Goal: Information Seeking & Learning: Find specific fact

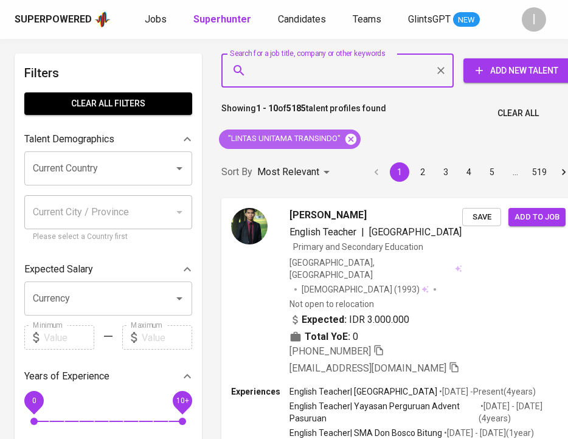
click at [350, 139] on icon at bounding box center [350, 139] width 13 height 13
click at [317, 75] on input "Search for a job title, company or other keywords" at bounding box center [340, 70] width 179 height 23
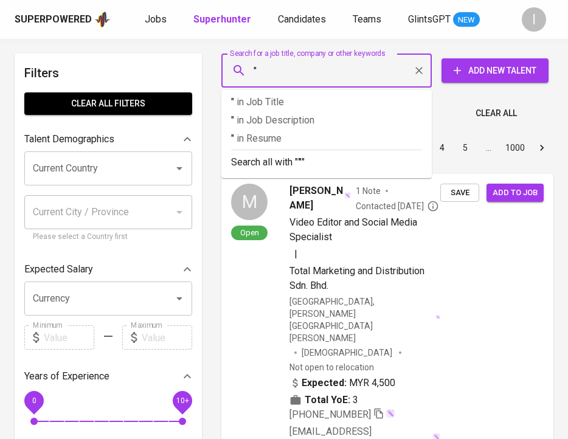
paste input "[PERSON_NAME]"
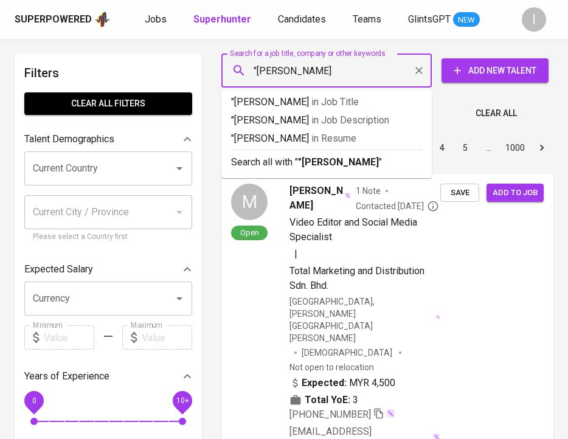
type input ""[PERSON_NAME]""
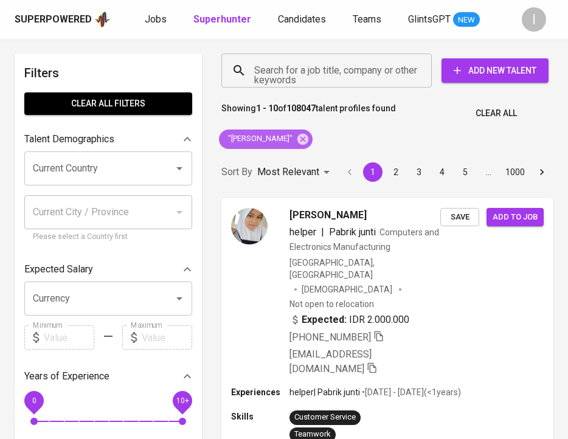
click at [271, 136] on span ""[PERSON_NAME]"" at bounding box center [259, 139] width 81 height 12
click at [266, 136] on span ""[PERSON_NAME]"" at bounding box center [259, 139] width 81 height 12
click at [226, 135] on span ""[PERSON_NAME]"" at bounding box center [259, 139] width 81 height 12
copy span ""[PERSON_NAME]""
drag, startPoint x: 225, startPoint y: 137, endPoint x: 293, endPoint y: 137, distance: 68.1
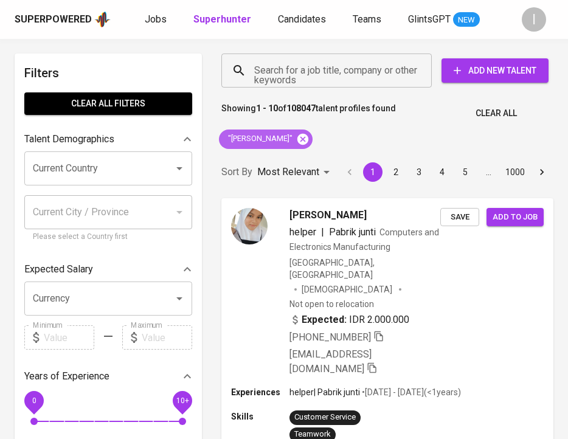
click at [293, 137] on div ""[PERSON_NAME]"" at bounding box center [266, 139] width 94 height 19
click at [297, 134] on icon at bounding box center [302, 138] width 11 height 11
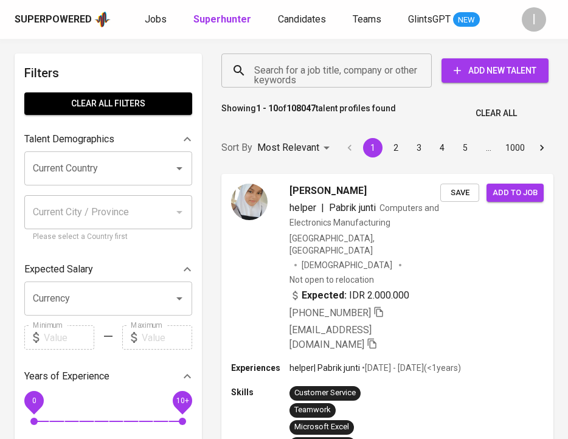
click at [305, 72] on input "Search for a job title, company or other keywords" at bounding box center [329, 70] width 157 height 23
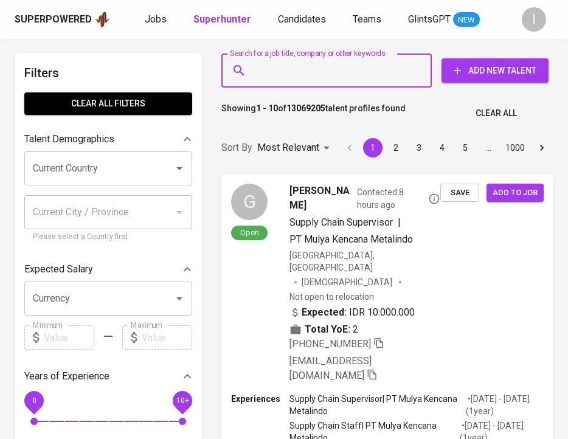
paste input ""[PERSON_NAME]""
paste input "Politeknik LP3I"
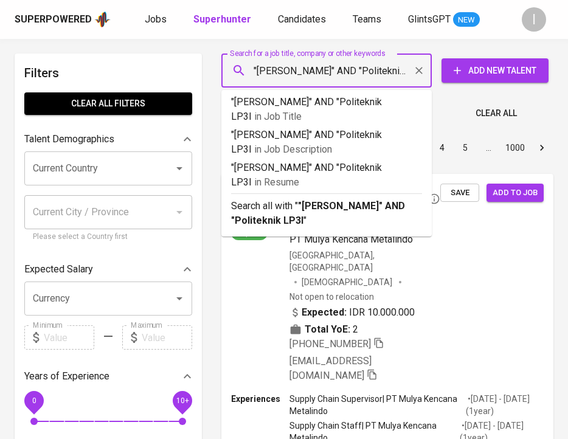
scroll to position [0, 14]
type input ""[PERSON_NAME]" AND "Politeknik LP3I""
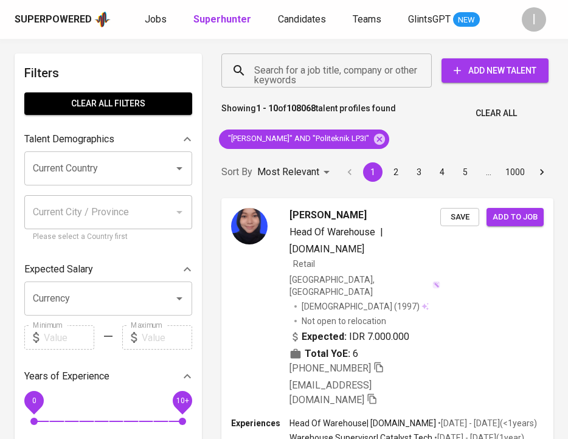
scroll to position [2419, 0]
